Goal: Transaction & Acquisition: Obtain resource

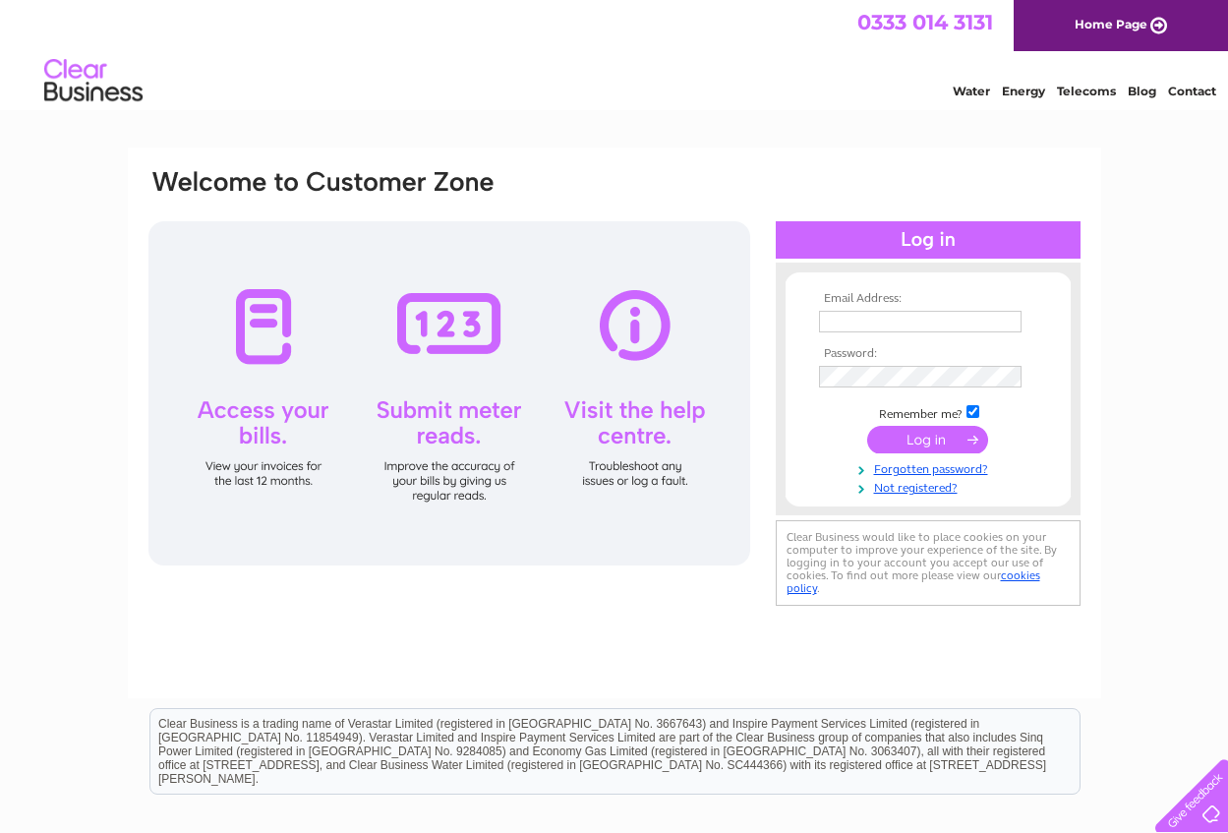
click at [851, 319] on input "text" at bounding box center [920, 322] width 203 height 22
click at [819, 321] on input "styartblake1@btinternet" at bounding box center [921, 323] width 205 height 24
click at [832, 320] on input "styartblake1@btinternet" at bounding box center [921, 323] width 205 height 24
click at [949, 323] on input "stuartblake1@btinternet" at bounding box center [921, 323] width 205 height 24
click at [948, 325] on input "stuartblake1@btintenet" at bounding box center [921, 323] width 205 height 24
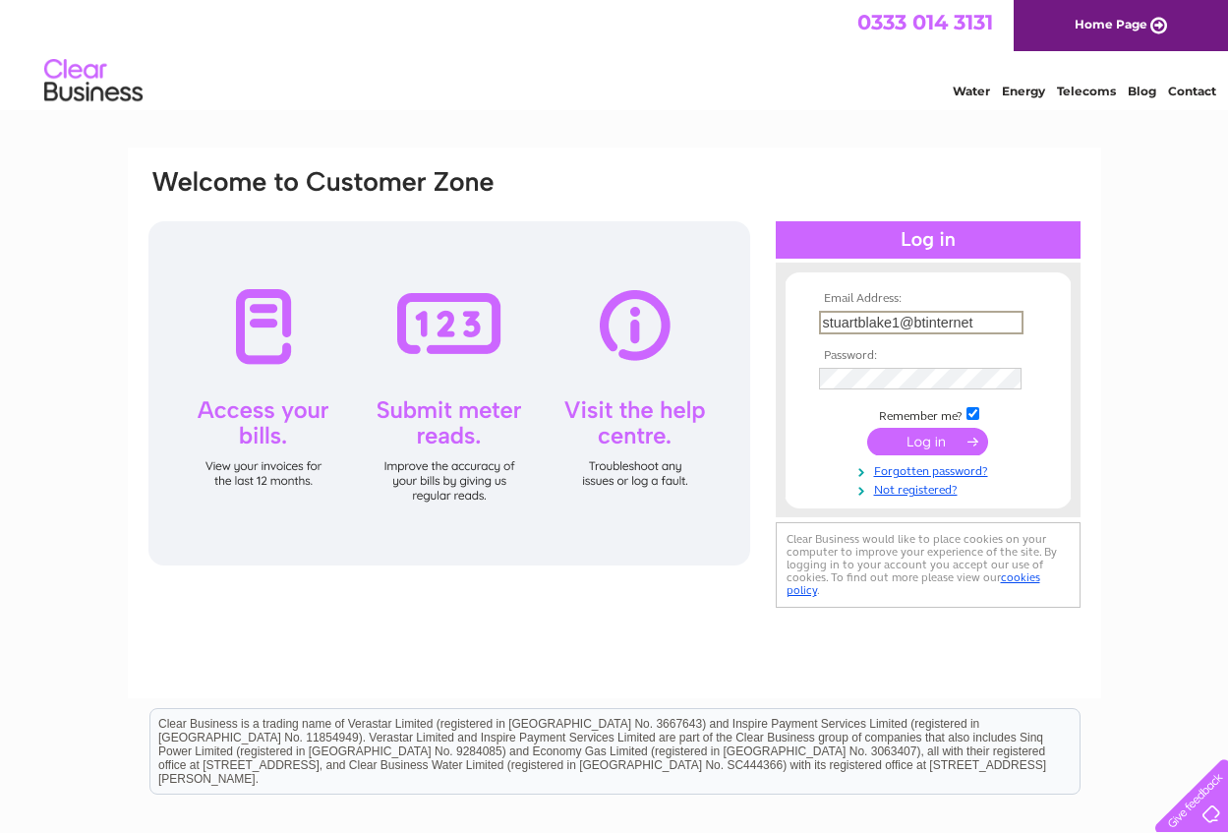
click at [971, 324] on input "stuartblake1@btinternet" at bounding box center [921, 323] width 205 height 24
click at [968, 324] on input "stuartblake1@btinterne.com" at bounding box center [921, 323] width 205 height 24
type input "stuartblake1@btinternet.com"
drag, startPoint x: 979, startPoint y: 417, endPoint x: 1022, endPoint y: 422, distance: 42.6
click at [983, 417] on td "Remember me?" at bounding box center [928, 414] width 228 height 20
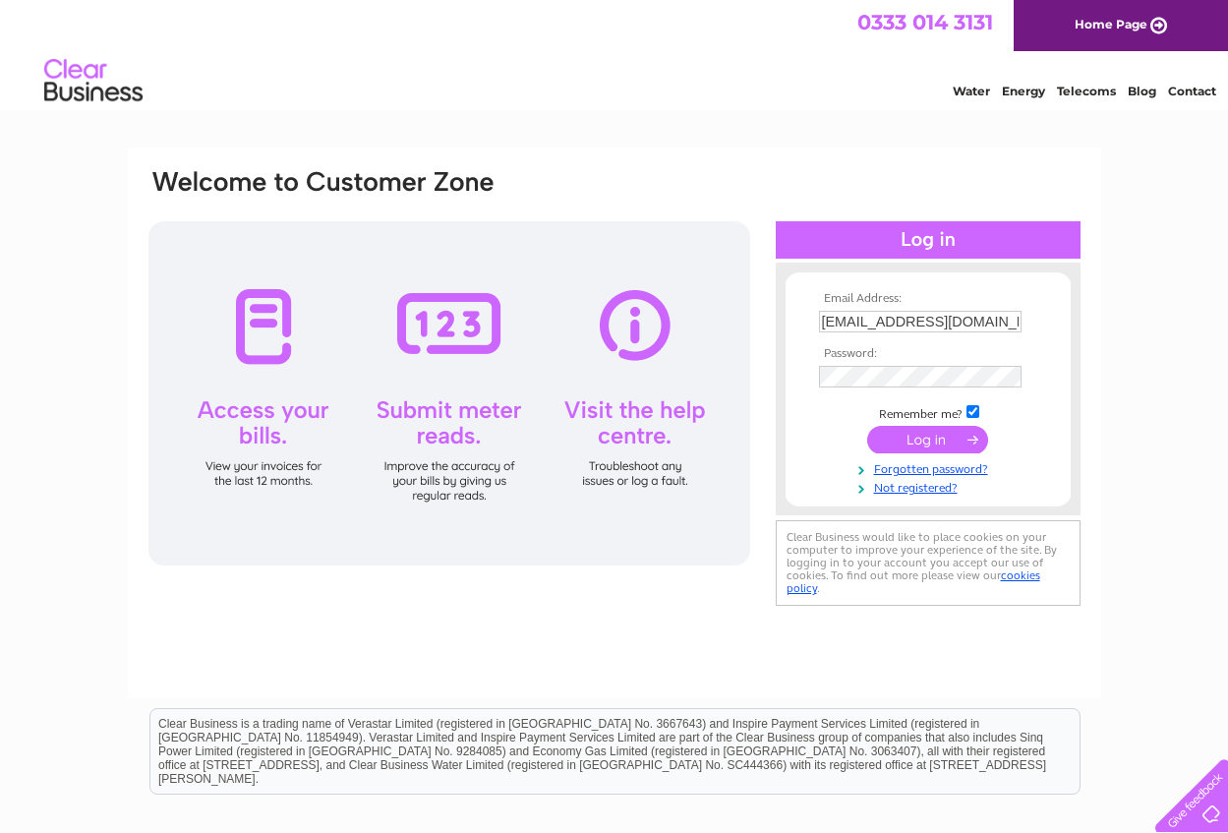
click at [973, 410] on input "checkbox" at bounding box center [973, 411] width 13 height 13
checkbox input "false"
click at [921, 437] on input "submit" at bounding box center [927, 440] width 121 height 28
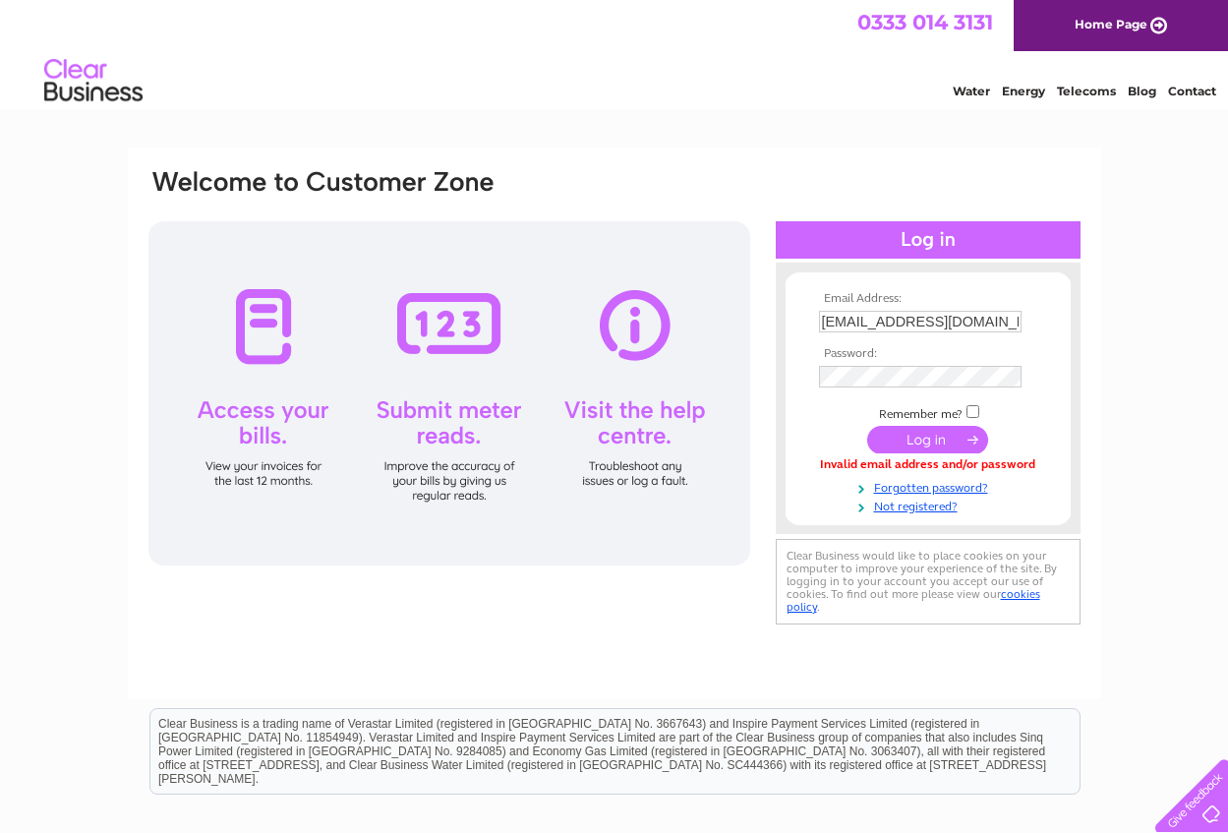
click at [938, 444] on input "submit" at bounding box center [927, 440] width 121 height 28
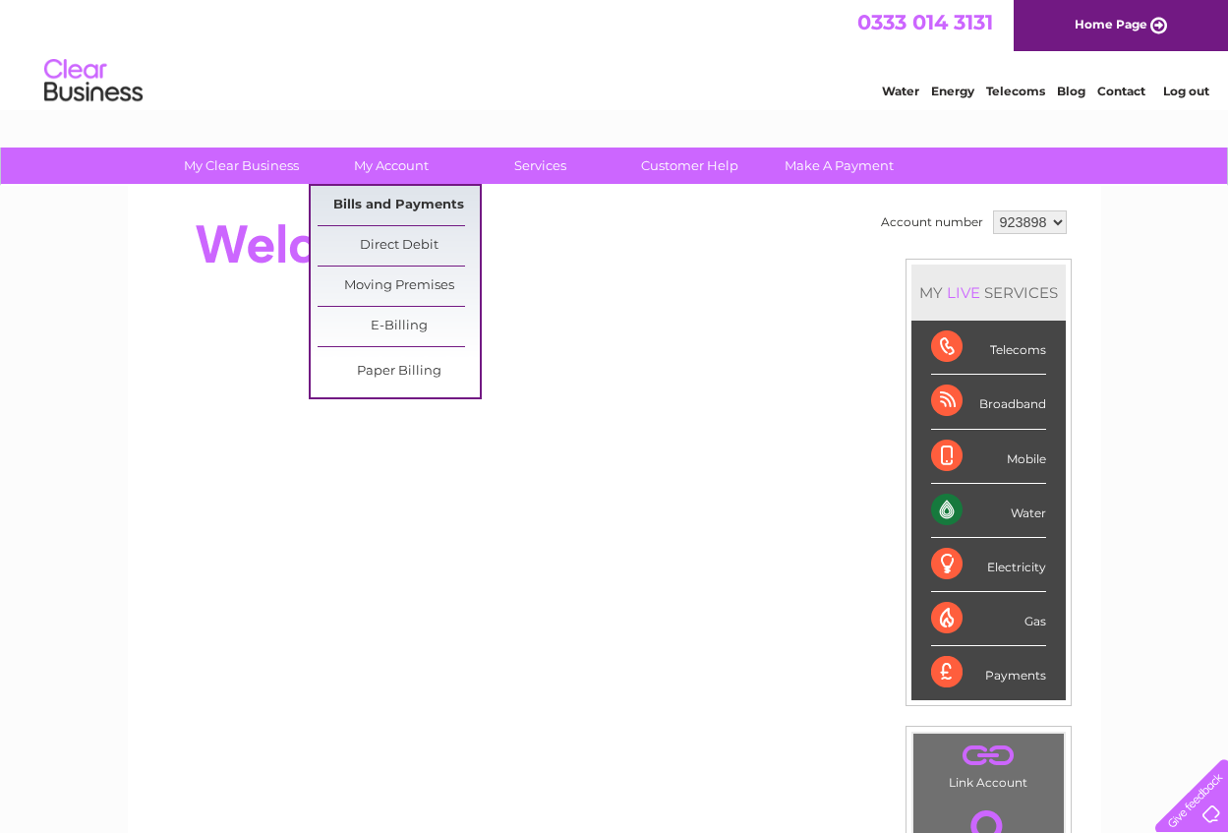
click at [397, 201] on link "Bills and Payments" at bounding box center [399, 205] width 162 height 39
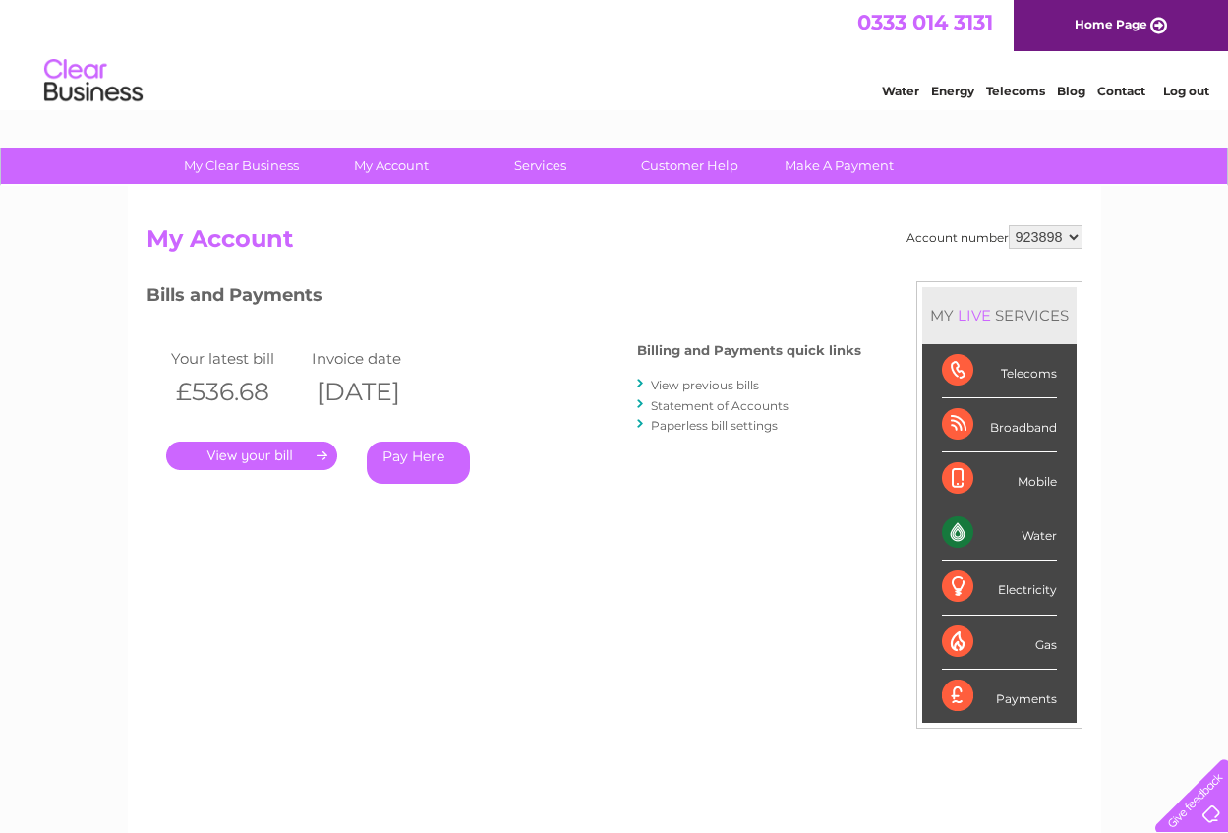
click at [663, 387] on link "View previous bills" at bounding box center [705, 385] width 108 height 15
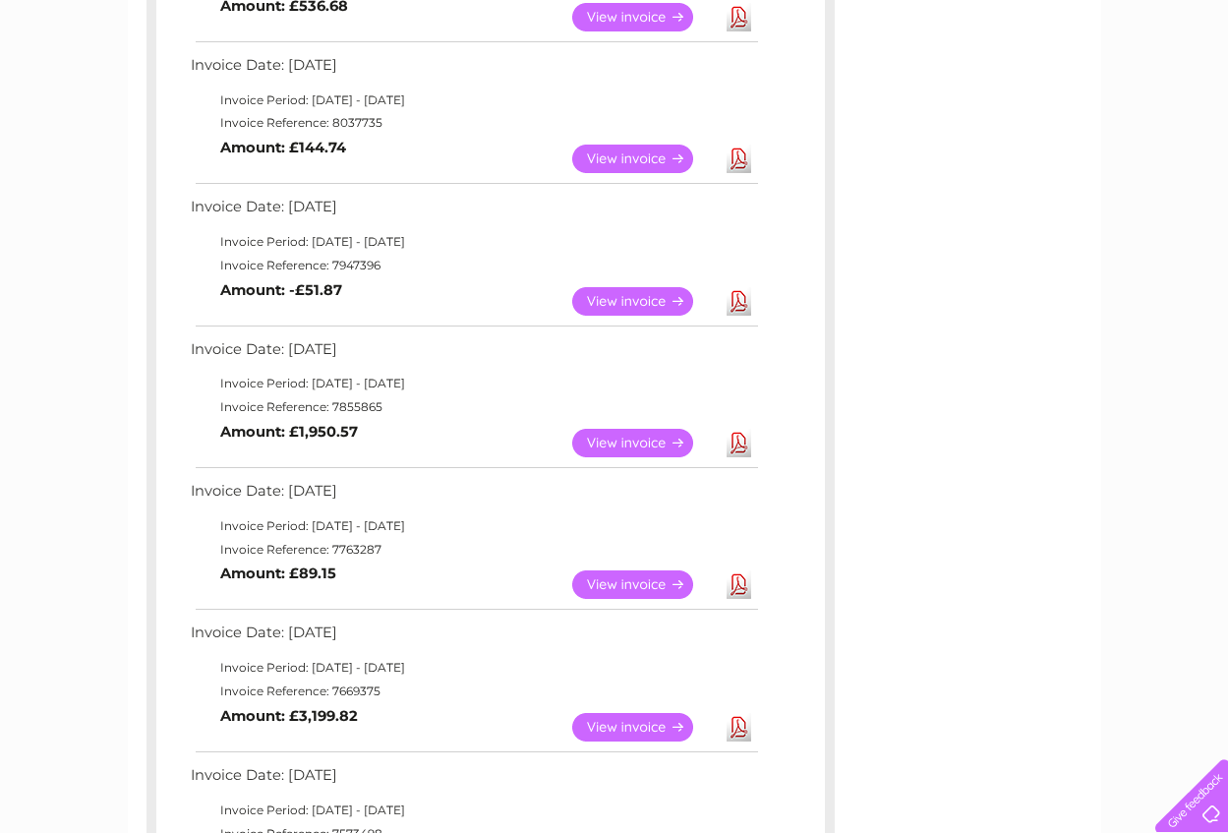
scroll to position [393, 0]
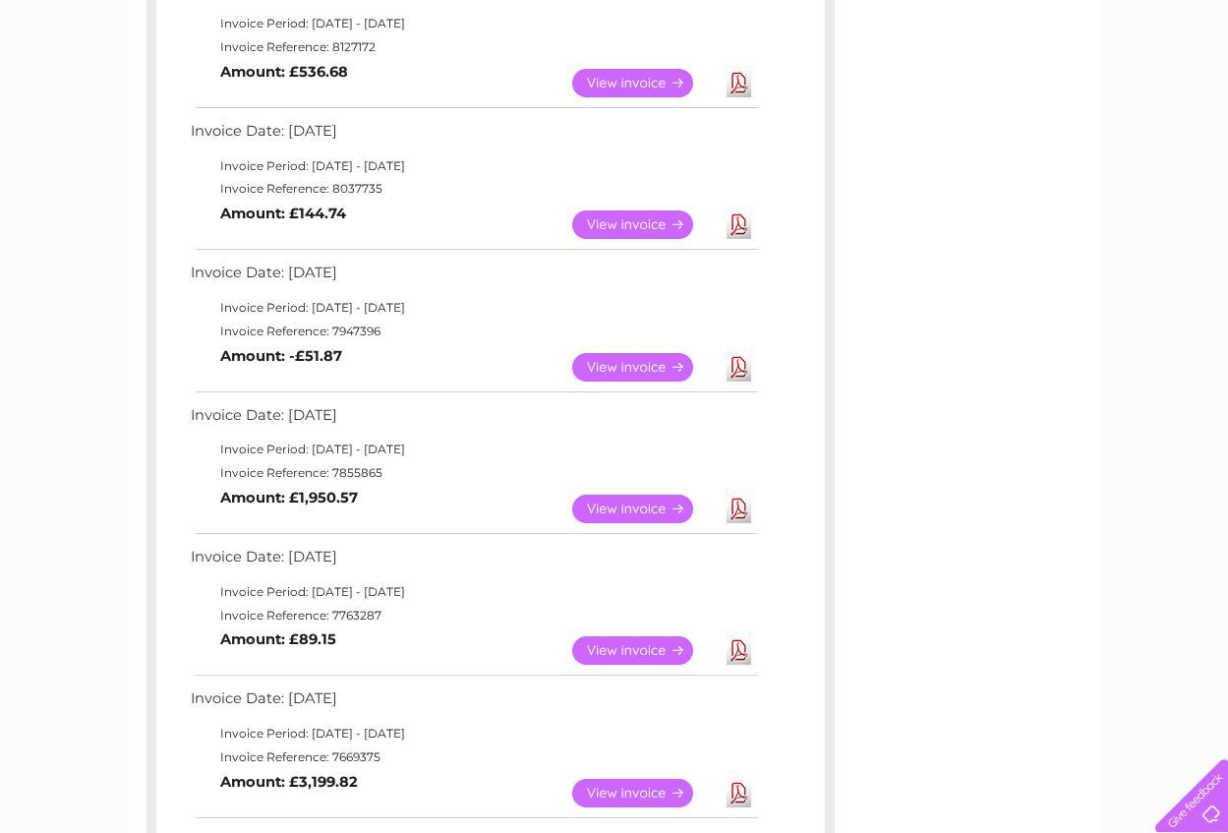
click at [627, 509] on link "View" at bounding box center [644, 509] width 145 height 29
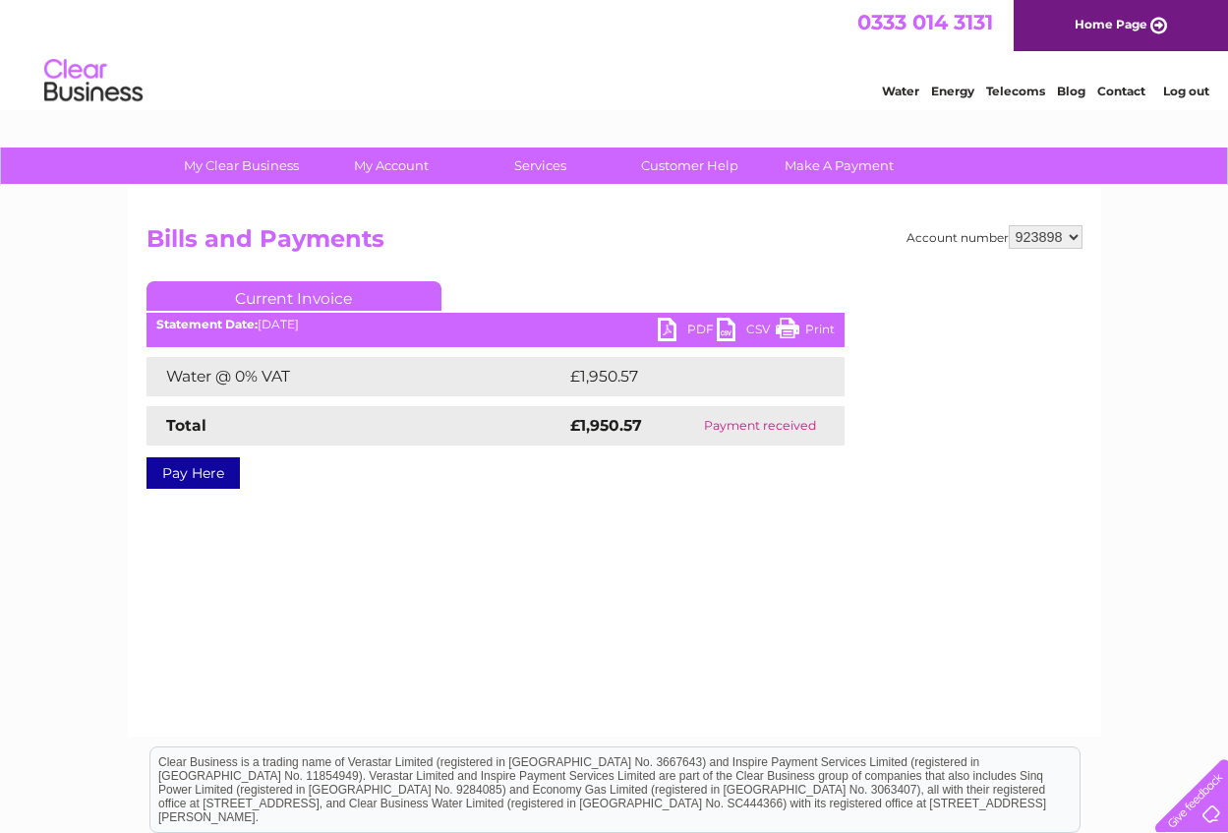
click at [668, 329] on link "PDF" at bounding box center [687, 332] width 59 height 29
click at [666, 329] on link "PDF" at bounding box center [687, 332] width 59 height 29
click at [668, 329] on link "PDF" at bounding box center [687, 332] width 59 height 29
click at [691, 327] on link "PDF" at bounding box center [687, 332] width 59 height 29
click at [668, 330] on link "PDF" at bounding box center [687, 332] width 59 height 29
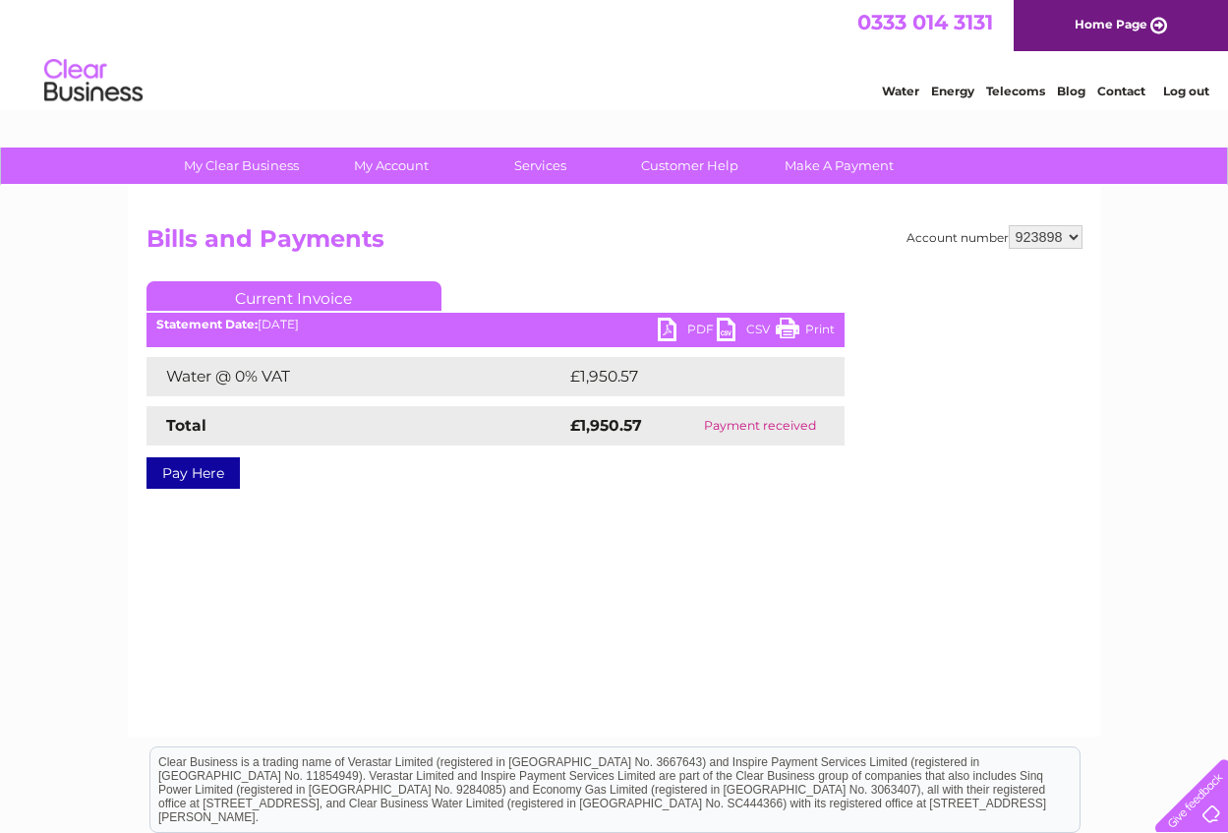
click at [668, 330] on link "PDF" at bounding box center [687, 332] width 59 height 29
click at [692, 327] on link "PDF" at bounding box center [687, 332] width 59 height 29
click at [678, 631] on div "Account number 923898 Bills and Payments Current Invoice PDF CSV Print £1,950.57" at bounding box center [615, 461] width 974 height 551
click at [666, 330] on link "PDF" at bounding box center [687, 332] width 59 height 29
click at [900, 296] on div "Account number 923898 Bills and Payments Current Invoice PDF CSV Print Total" at bounding box center [615, 371] width 936 height 293
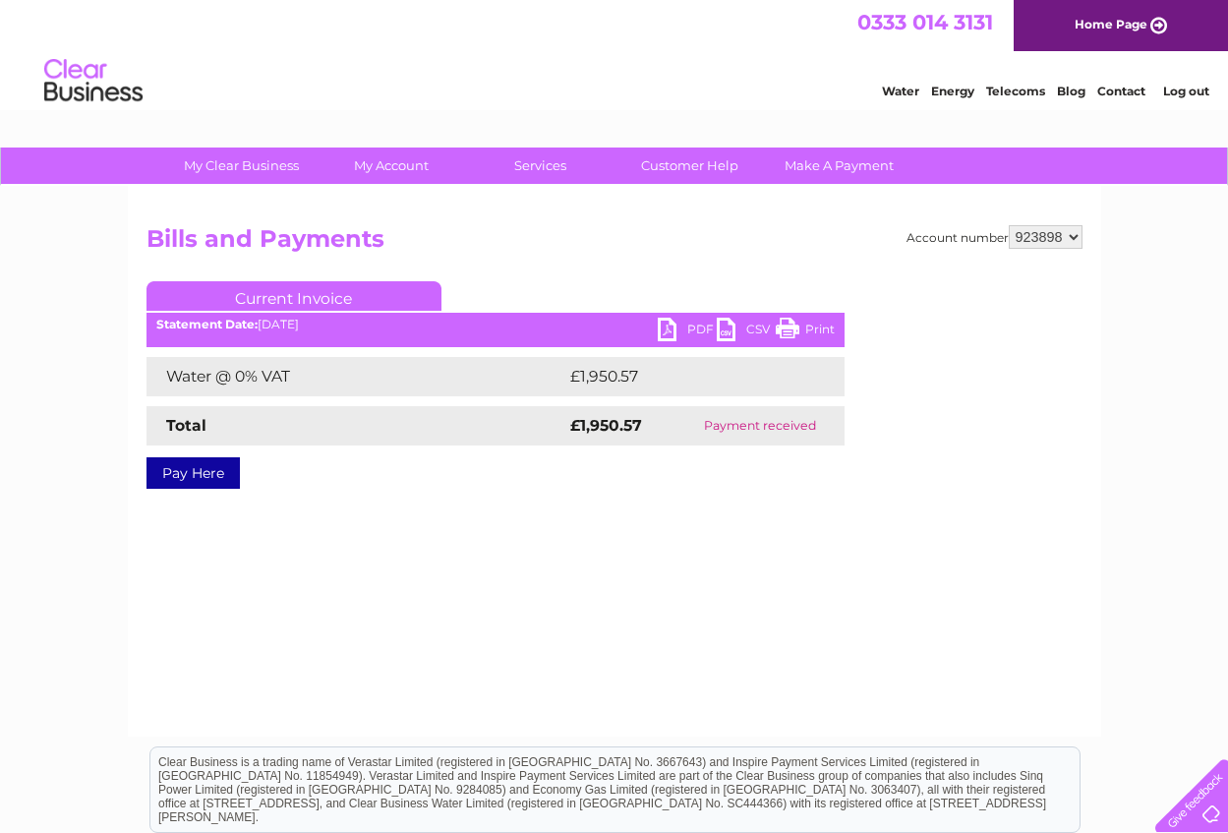
click at [881, 282] on div "Account number 923898 Bills and Payments Current Invoice PDF CSV Print Total" at bounding box center [615, 371] width 936 height 293
click at [512, 234] on h2 "Bills and Payments" at bounding box center [615, 243] width 936 height 37
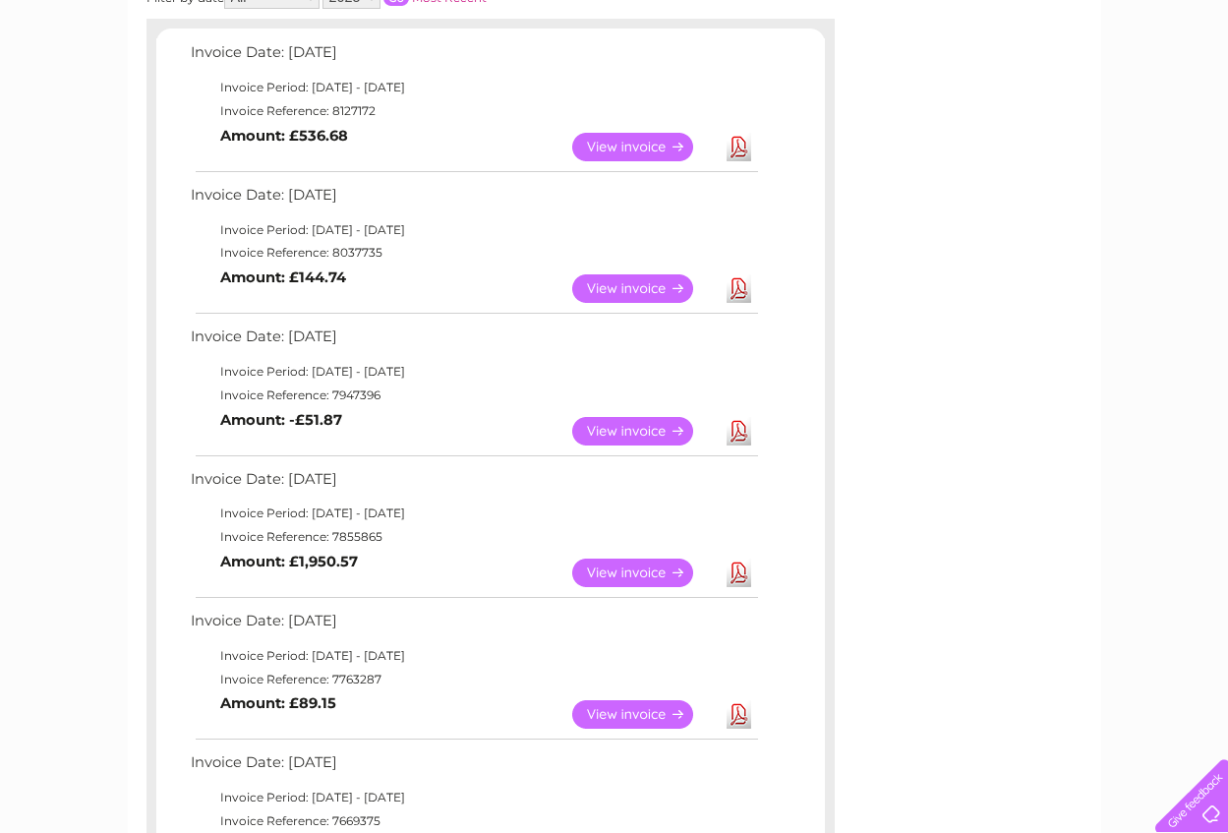
scroll to position [295, 0]
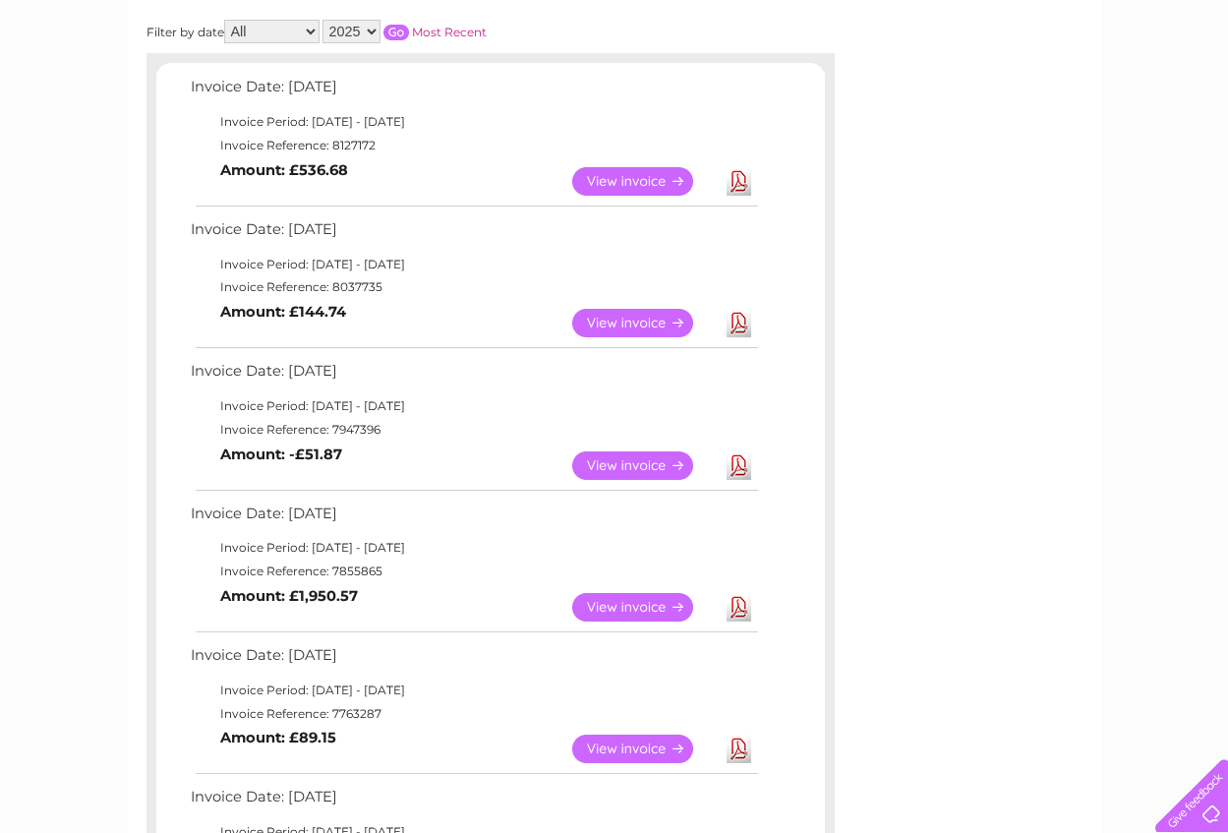
click at [633, 467] on link "View" at bounding box center [644, 465] width 145 height 29
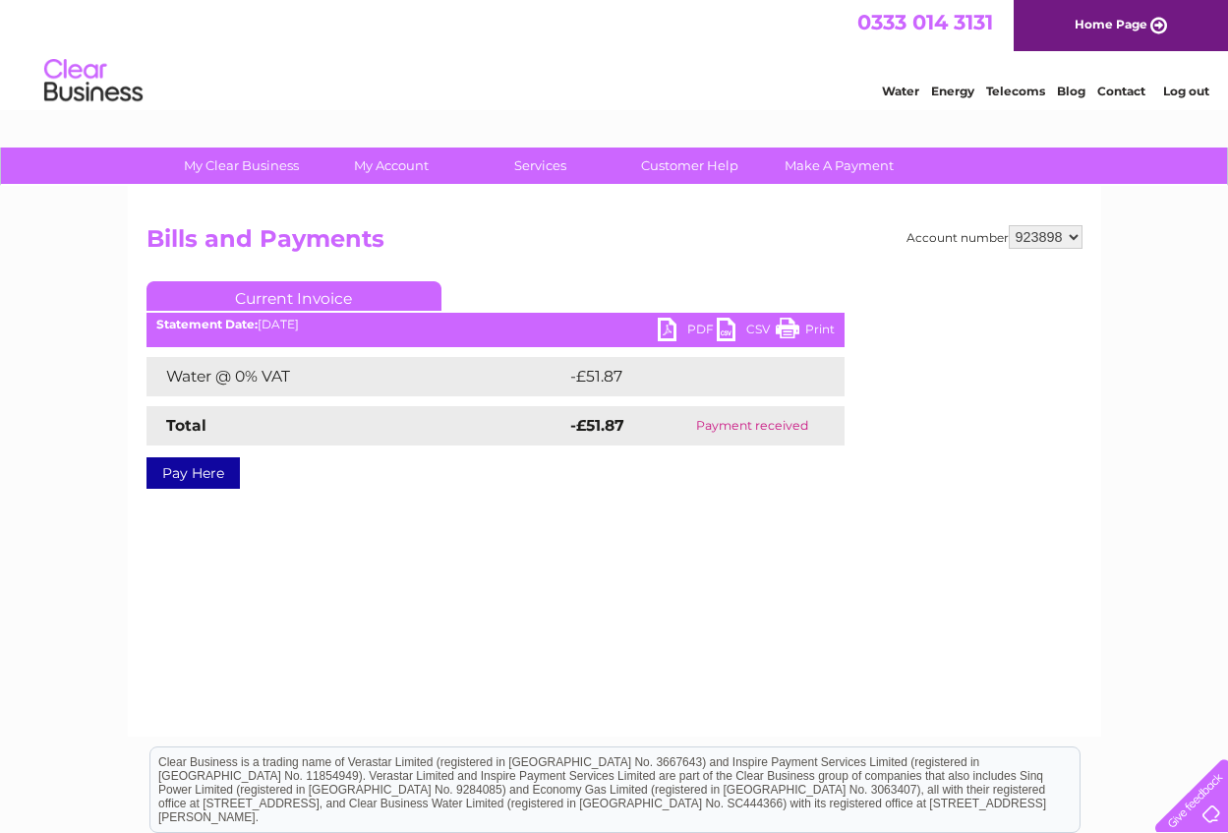
click at [668, 326] on link "PDF" at bounding box center [687, 332] width 59 height 29
click at [596, 548] on div "Account number 923898 Bills and Payments Current Invoice PDF CSV Print -£51.87" at bounding box center [615, 461] width 974 height 551
click at [1177, 93] on link "Log out" at bounding box center [1186, 91] width 46 height 15
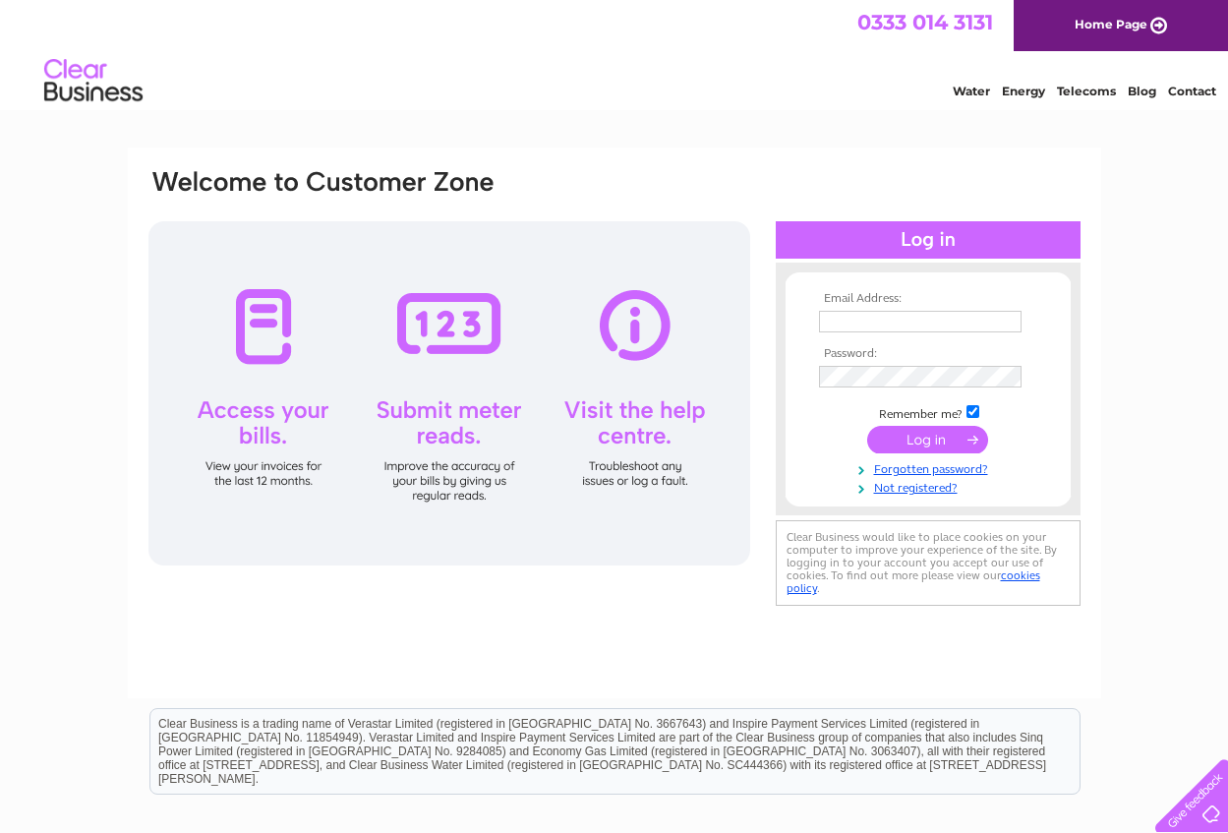
click at [973, 409] on input "checkbox" at bounding box center [973, 411] width 13 height 13
checkbox input "false"
click at [630, 85] on div "Water Energy Telecoms Blog Contact" at bounding box center [614, 83] width 1228 height 64
